Goal: Information Seeking & Learning: Find specific fact

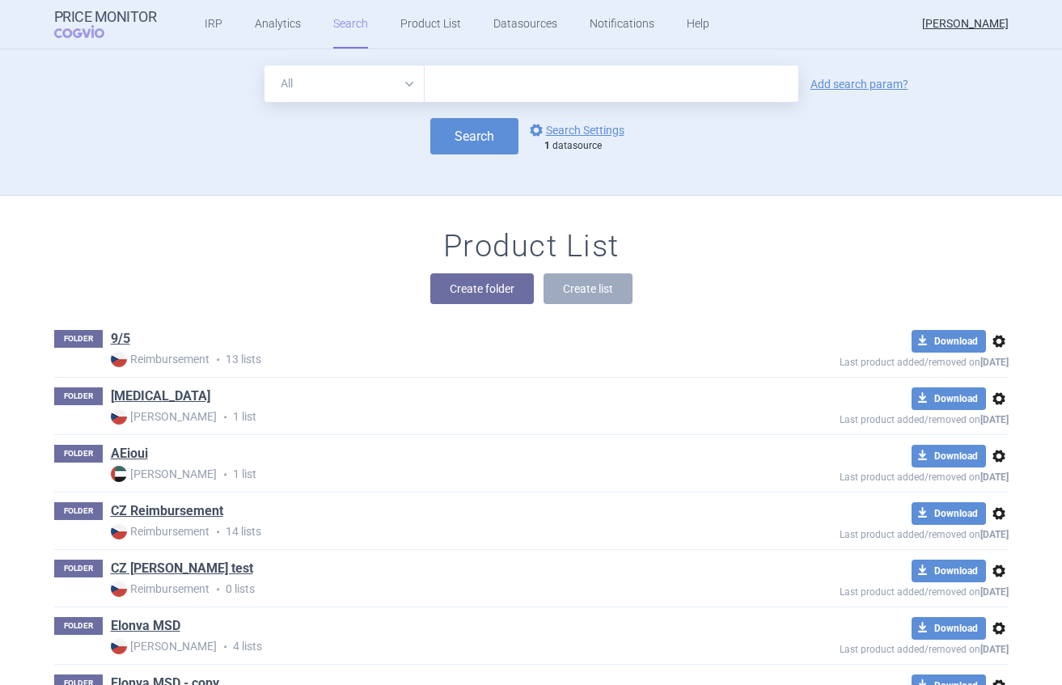
click at [551, 87] on input "text" at bounding box center [611, 83] width 374 height 36
type input "humira"
click at [486, 132] on button "Search" at bounding box center [474, 136] width 88 height 36
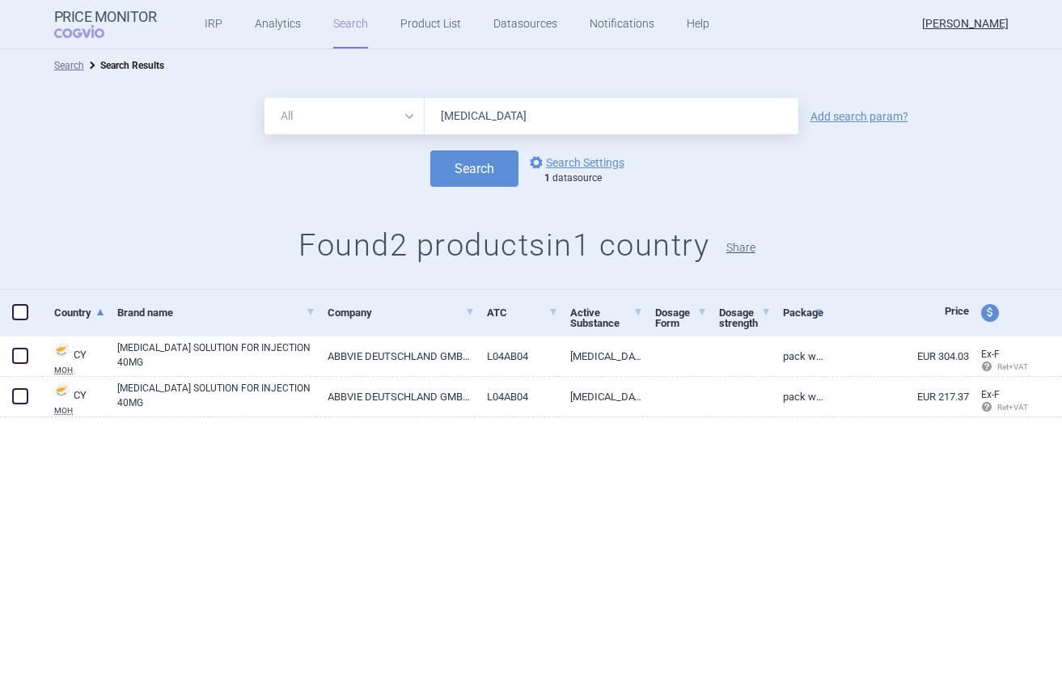
click at [755, 246] on button "Share" at bounding box center [740, 247] width 29 height 11
click at [858, 228] on h1 "Found 2 products in 1 country Share" at bounding box center [531, 245] width 1062 height 37
click at [752, 248] on button "Share" at bounding box center [740, 247] width 29 height 11
click at [755, 247] on button "Share" at bounding box center [740, 247] width 29 height 11
click at [347, 24] on link "Search" at bounding box center [350, 24] width 35 height 49
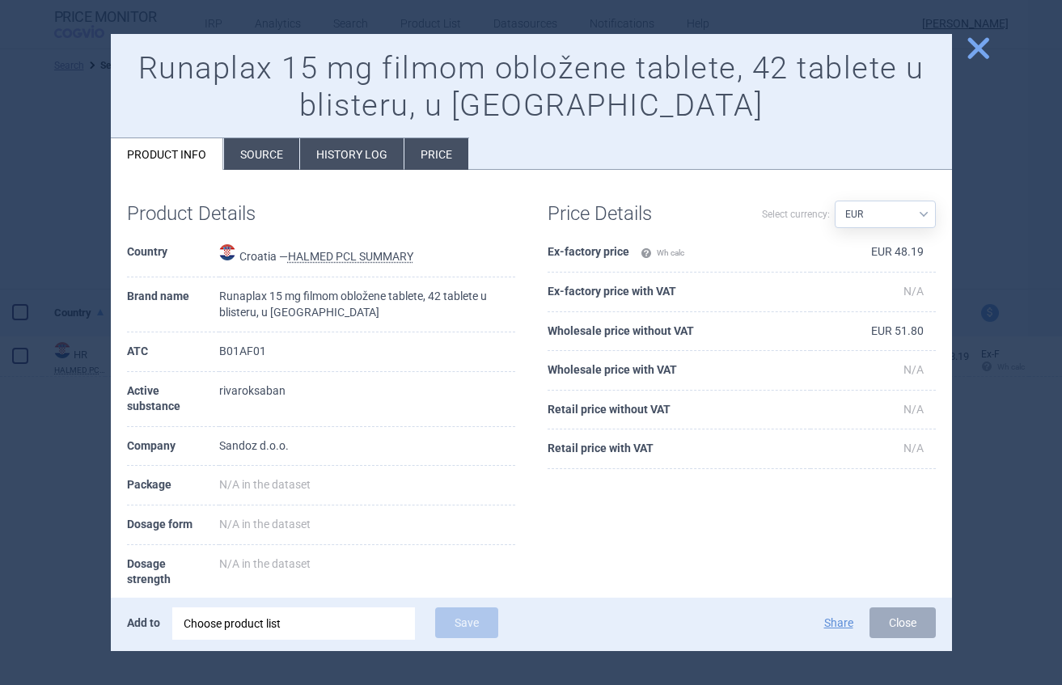
select select "EUR"
click at [982, 43] on span "close" at bounding box center [978, 48] width 28 height 28
select select "EUR"
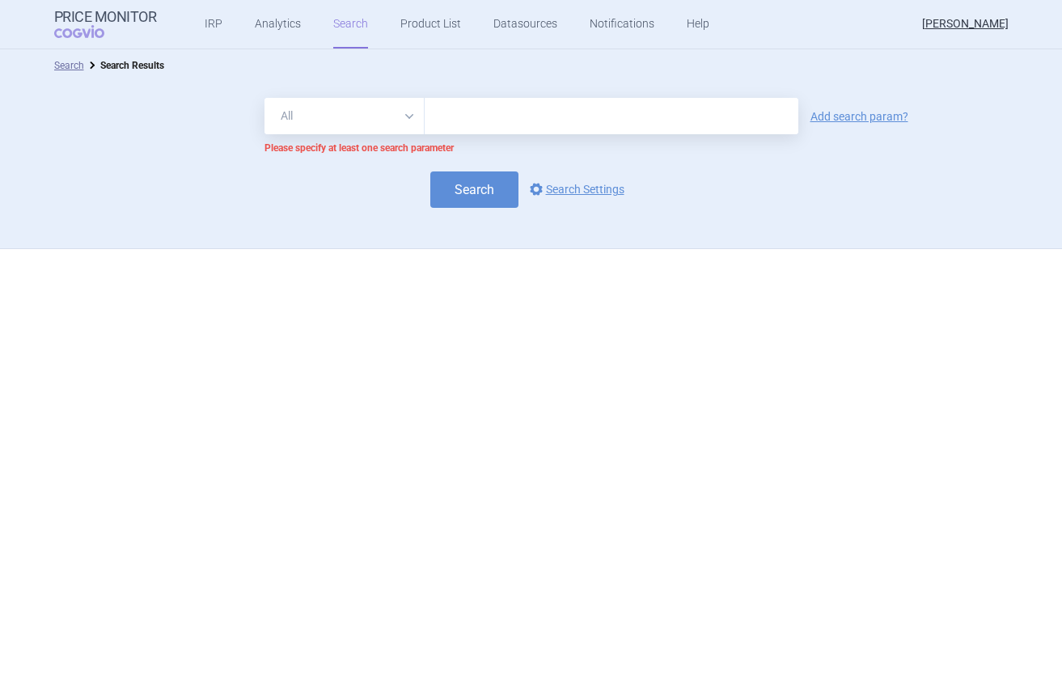
click at [340, 22] on link "Search" at bounding box center [350, 24] width 35 height 49
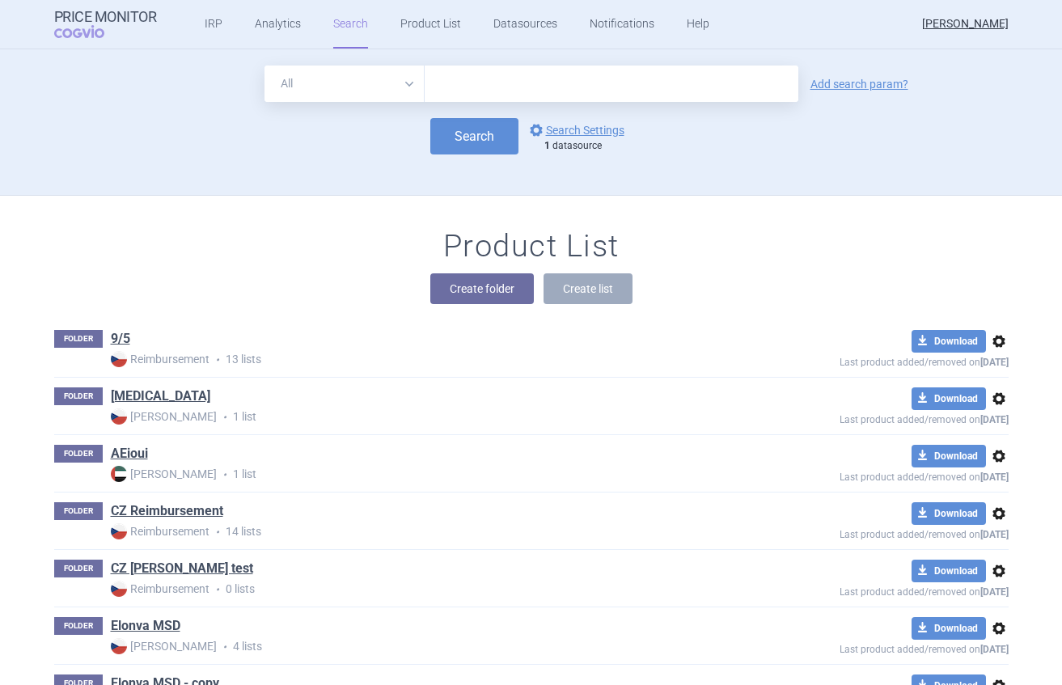
click at [544, 81] on input "text" at bounding box center [611, 83] width 374 height 36
type input "humira"
click button "Search" at bounding box center [474, 136] width 88 height 36
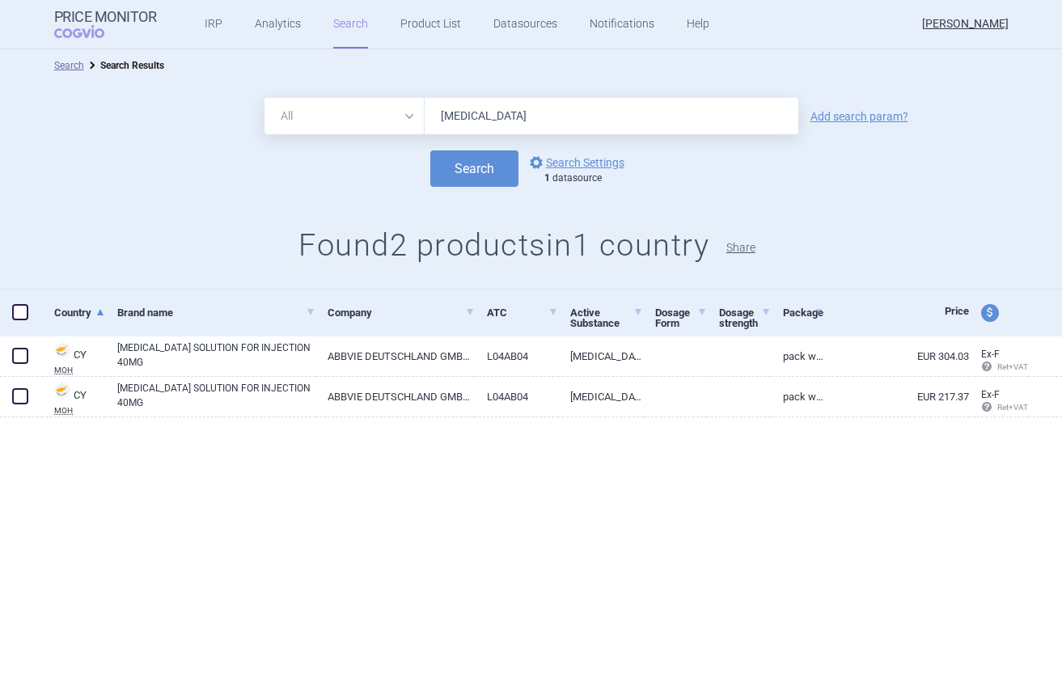
click at [755, 250] on button "Share" at bounding box center [740, 247] width 29 height 11
